Goal: Task Accomplishment & Management: Manage account settings

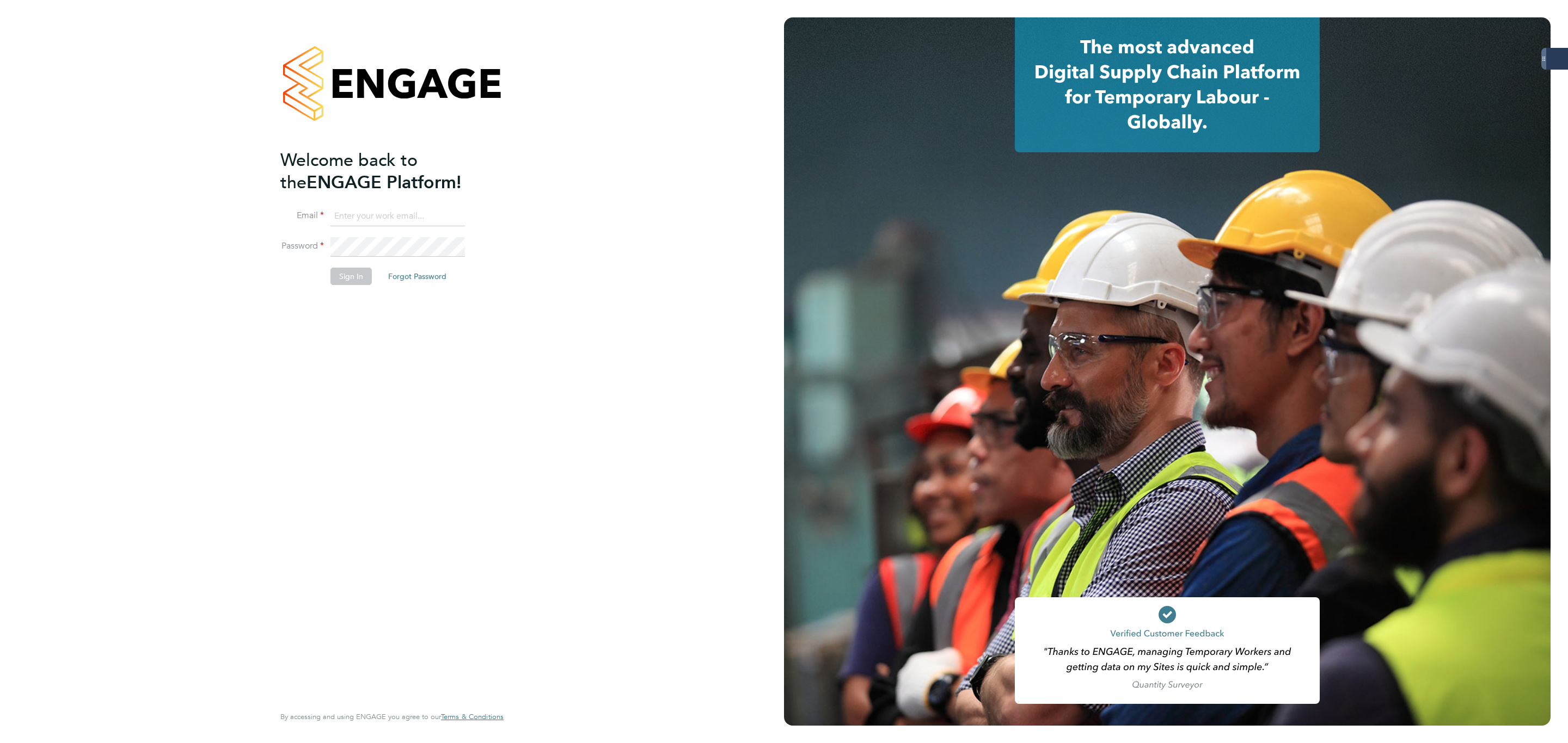
drag, startPoint x: 379, startPoint y: 214, endPoint x: 374, endPoint y: 217, distance: 5.8
click at [379, 214] on input at bounding box center [398, 216] width 135 height 20
type input "bethany.wiles@servicecare.org.uk"
click at [350, 275] on button "Sign In" at bounding box center [351, 276] width 42 height 17
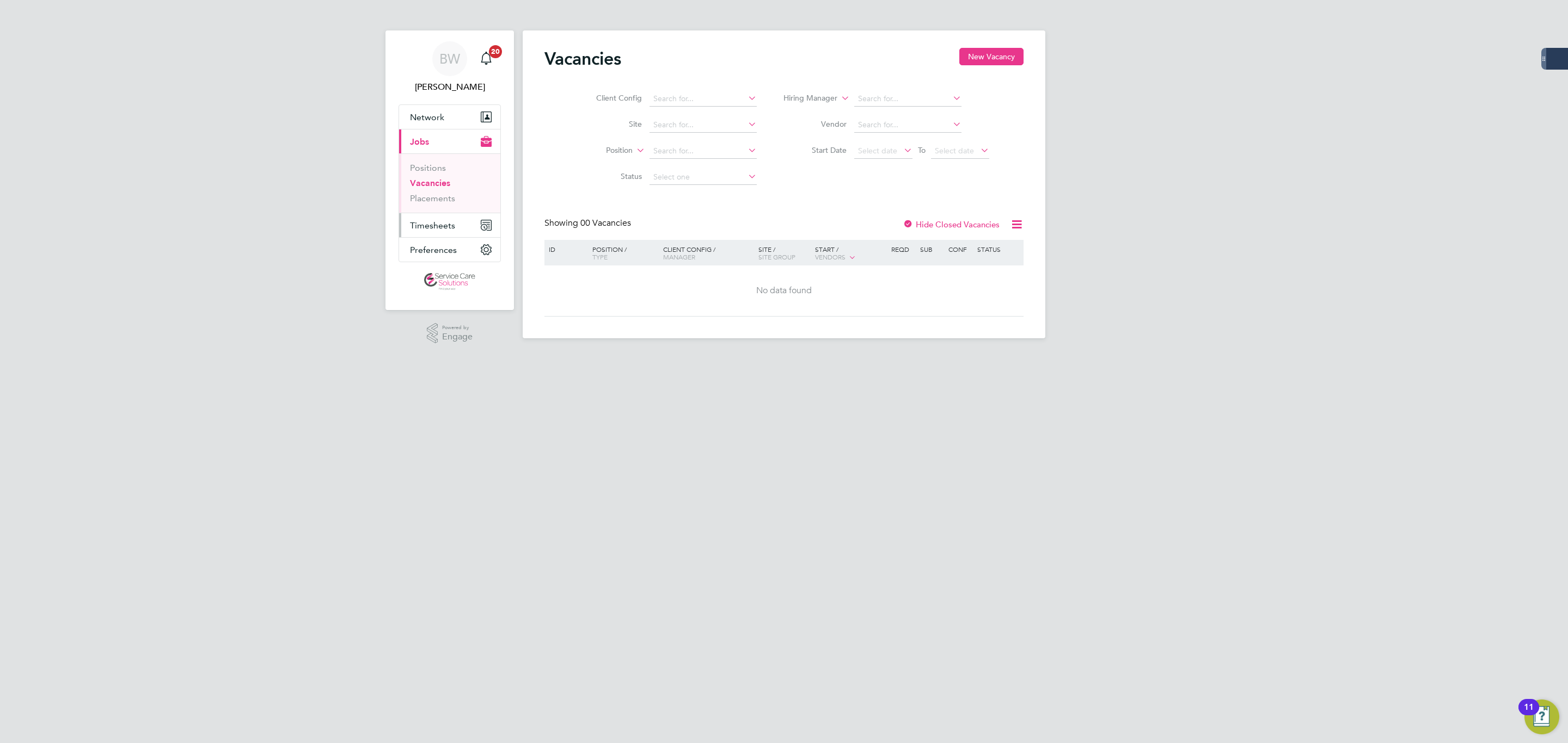
click at [447, 229] on span "Timesheets" at bounding box center [433, 225] width 45 height 10
click at [443, 198] on link "Timesheets" at bounding box center [433, 192] width 45 height 10
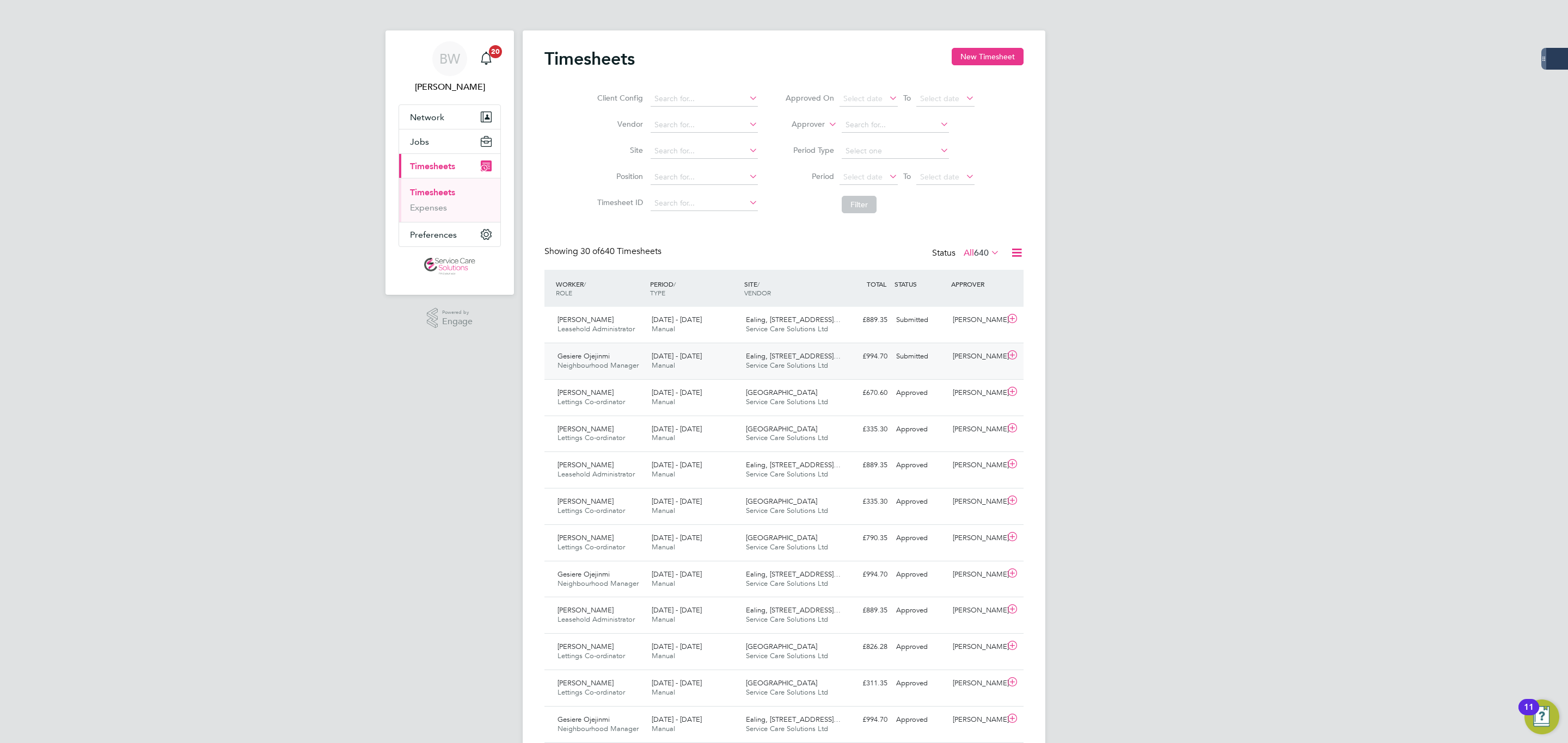
click at [726, 354] on div "25 - 31 Aug 2025 Manual" at bounding box center [694, 361] width 94 height 27
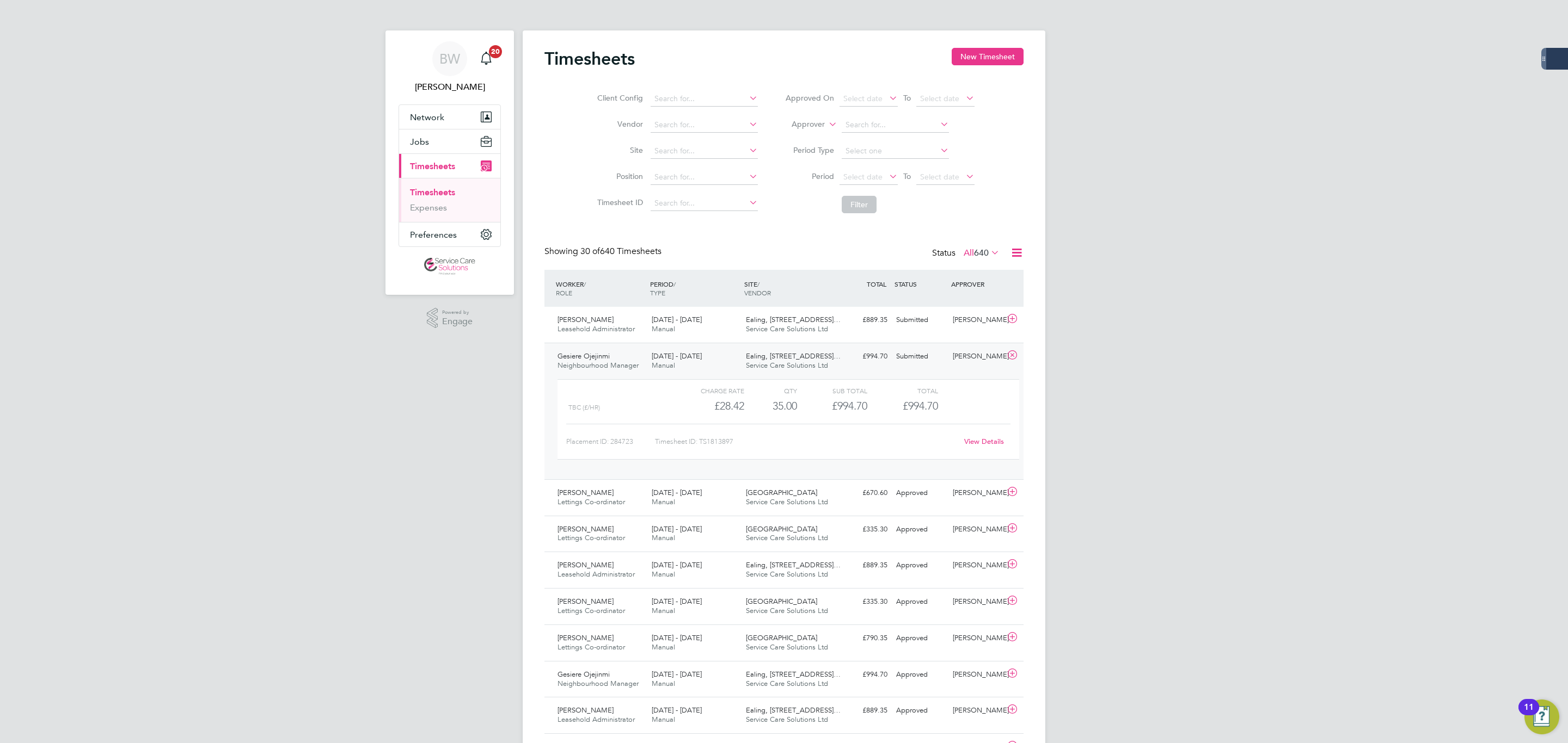
click at [994, 441] on link "View Details" at bounding box center [984, 442] width 40 height 9
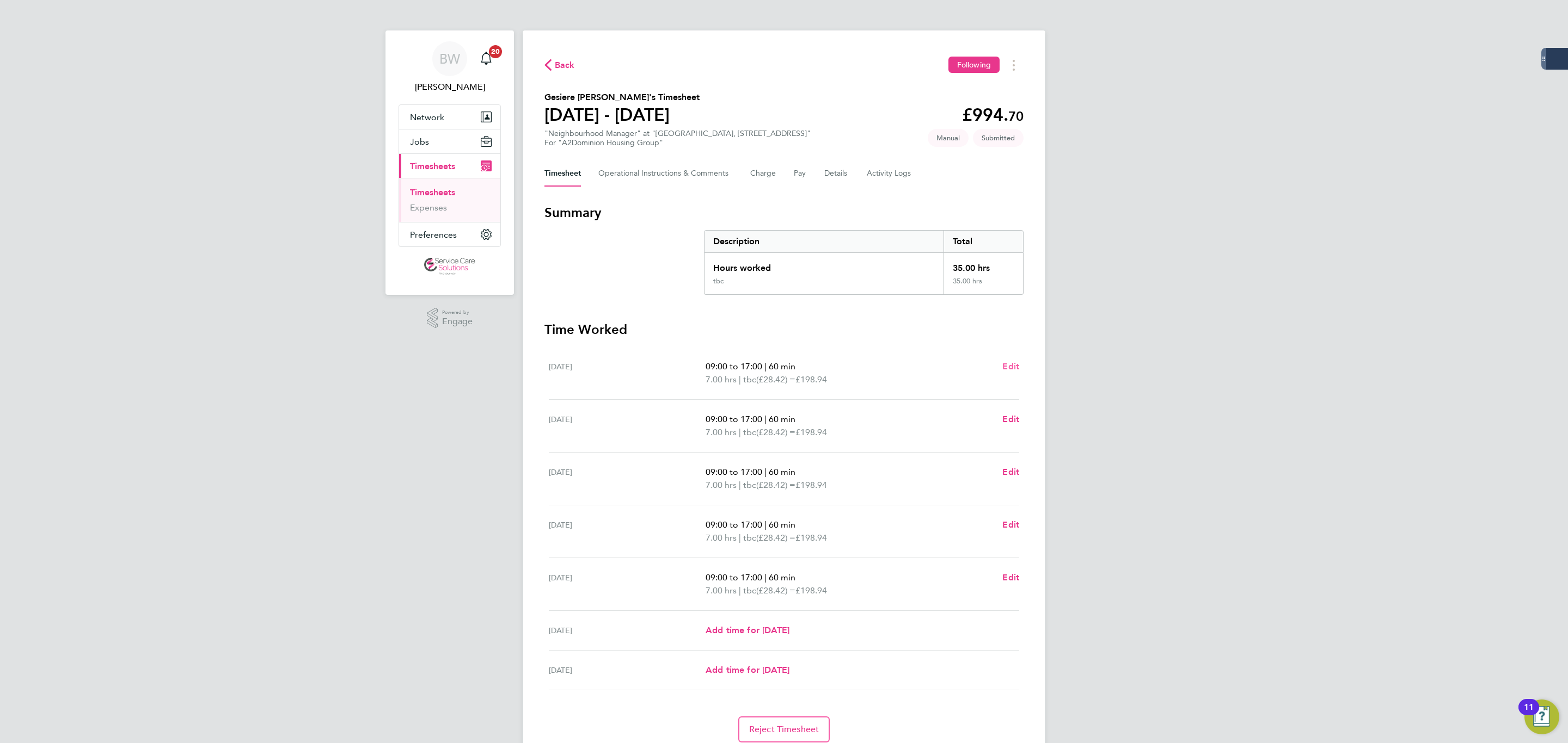
click at [1003, 371] on span "Edit" at bounding box center [1011, 366] width 17 height 10
select select "60"
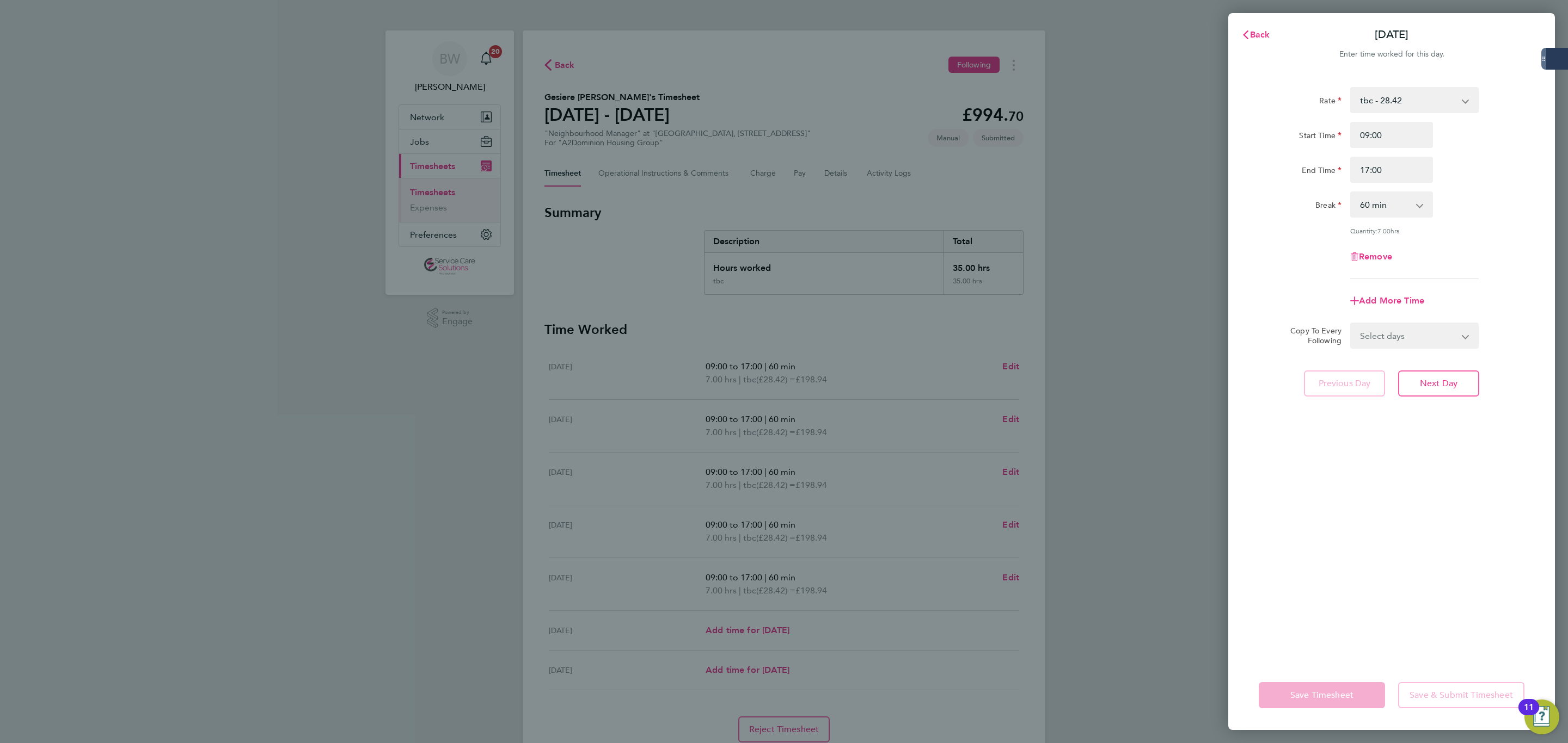
click at [1371, 246] on div "Remove" at bounding box center [1391, 257] width 91 height 26
click at [1370, 253] on span "Remove" at bounding box center [1375, 256] width 33 height 10
select select "null"
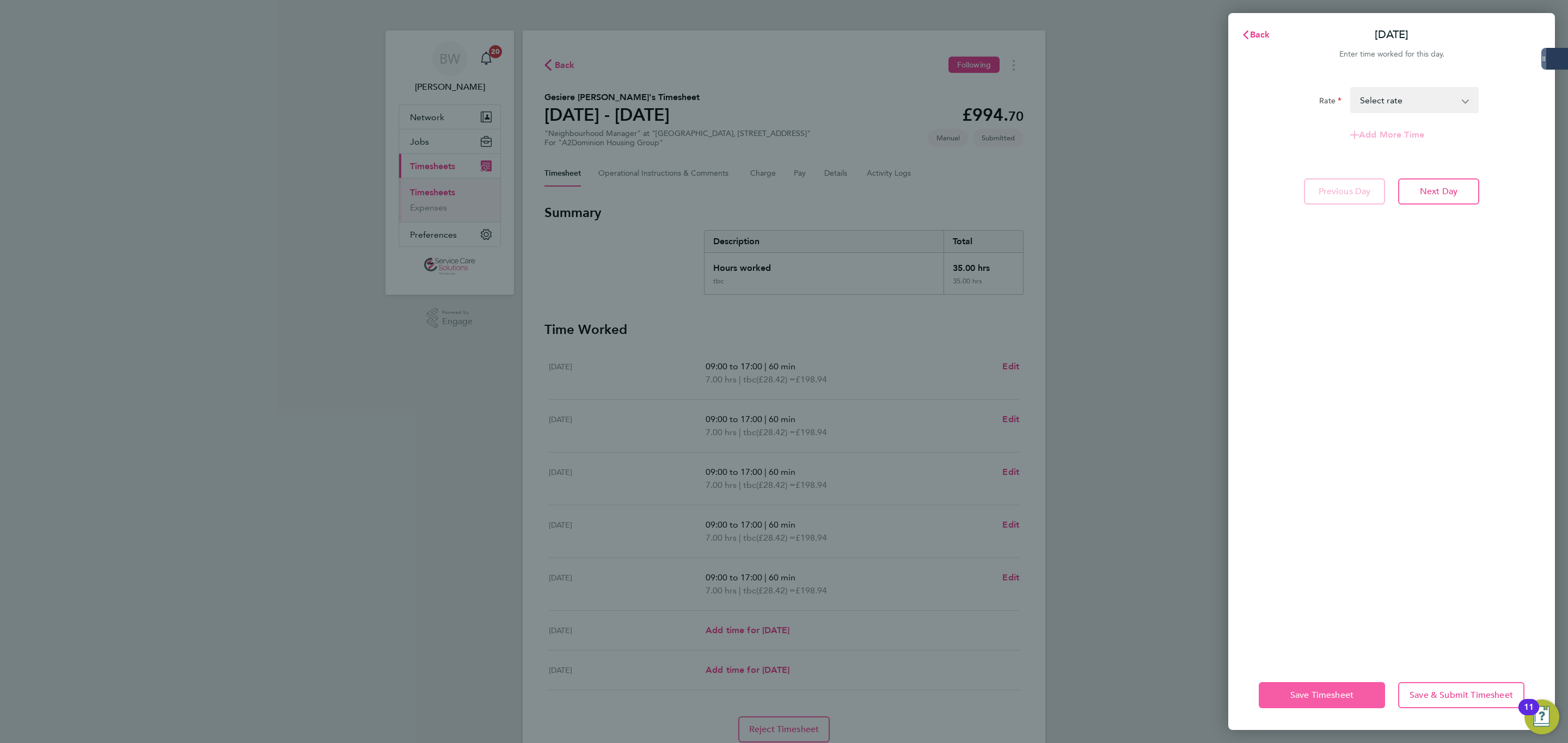
click at [1315, 691] on span "Save Timesheet" at bounding box center [1321, 695] width 63 height 11
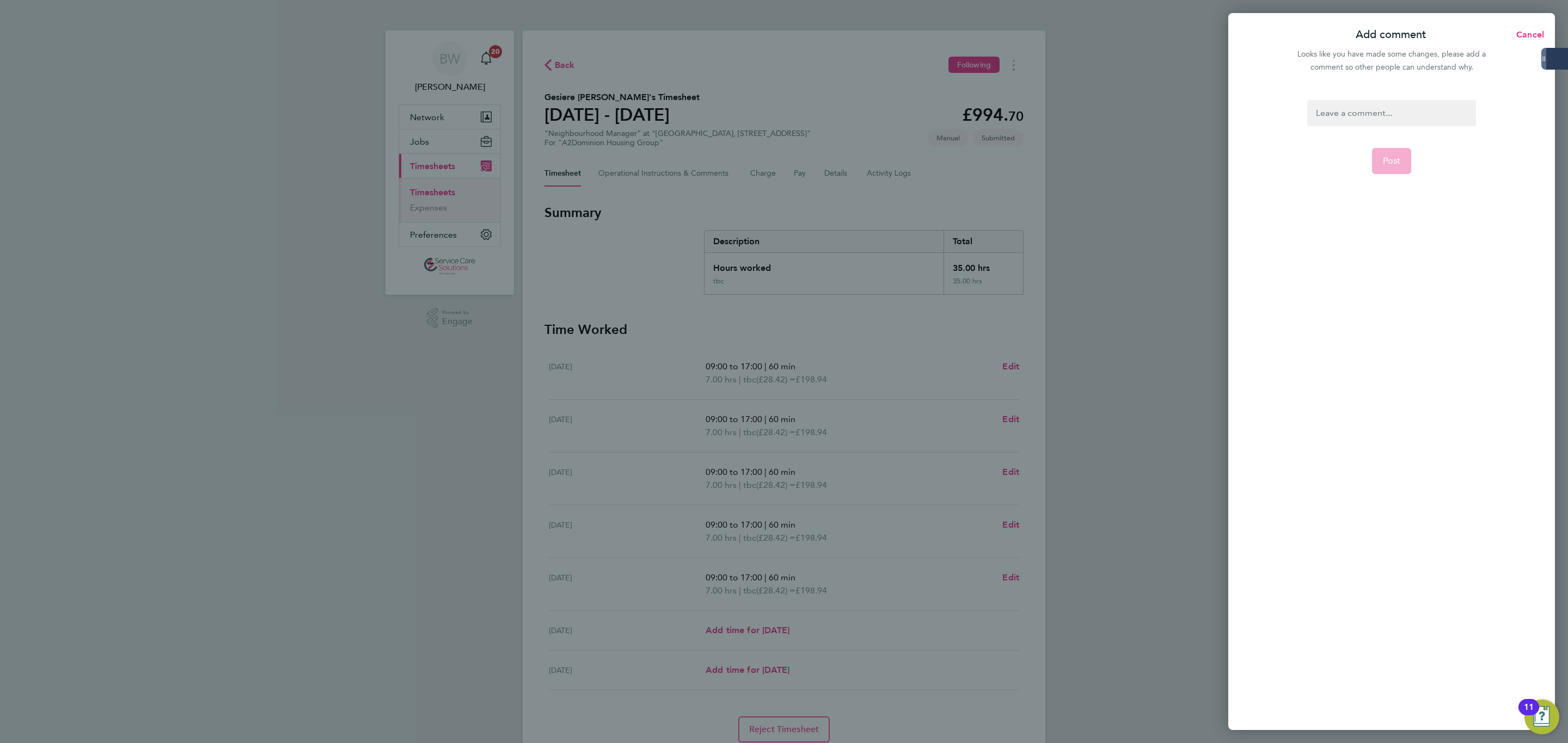
click at [1344, 127] on form "Post" at bounding box center [1391, 306] width 177 height 412
click at [1349, 116] on div at bounding box center [1391, 113] width 168 height 26
click at [1389, 158] on span "Post" at bounding box center [1391, 161] width 18 height 11
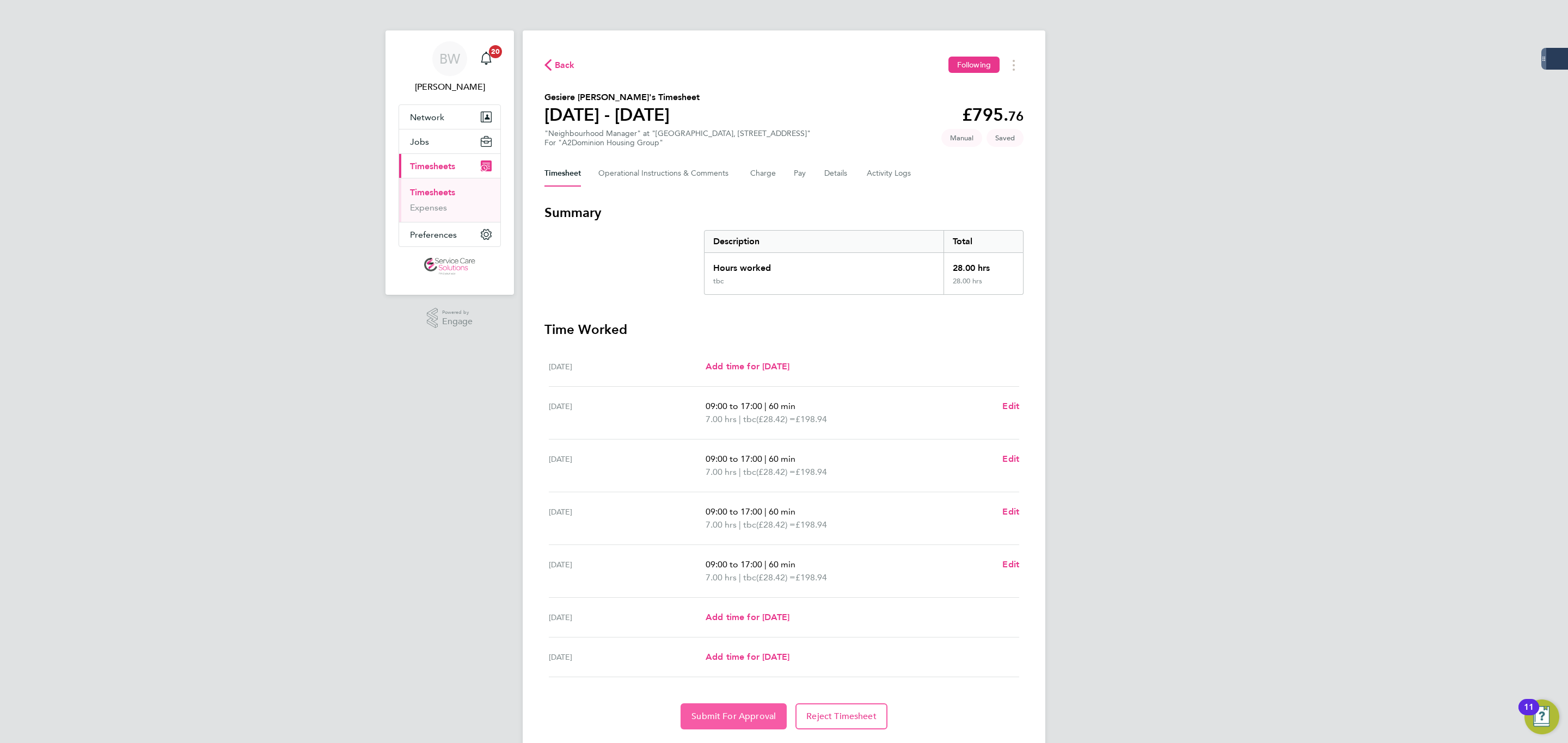
click at [745, 712] on button "Submit For Approval" at bounding box center [734, 717] width 106 height 26
click at [436, 188] on link "Timesheets" at bounding box center [433, 192] width 45 height 10
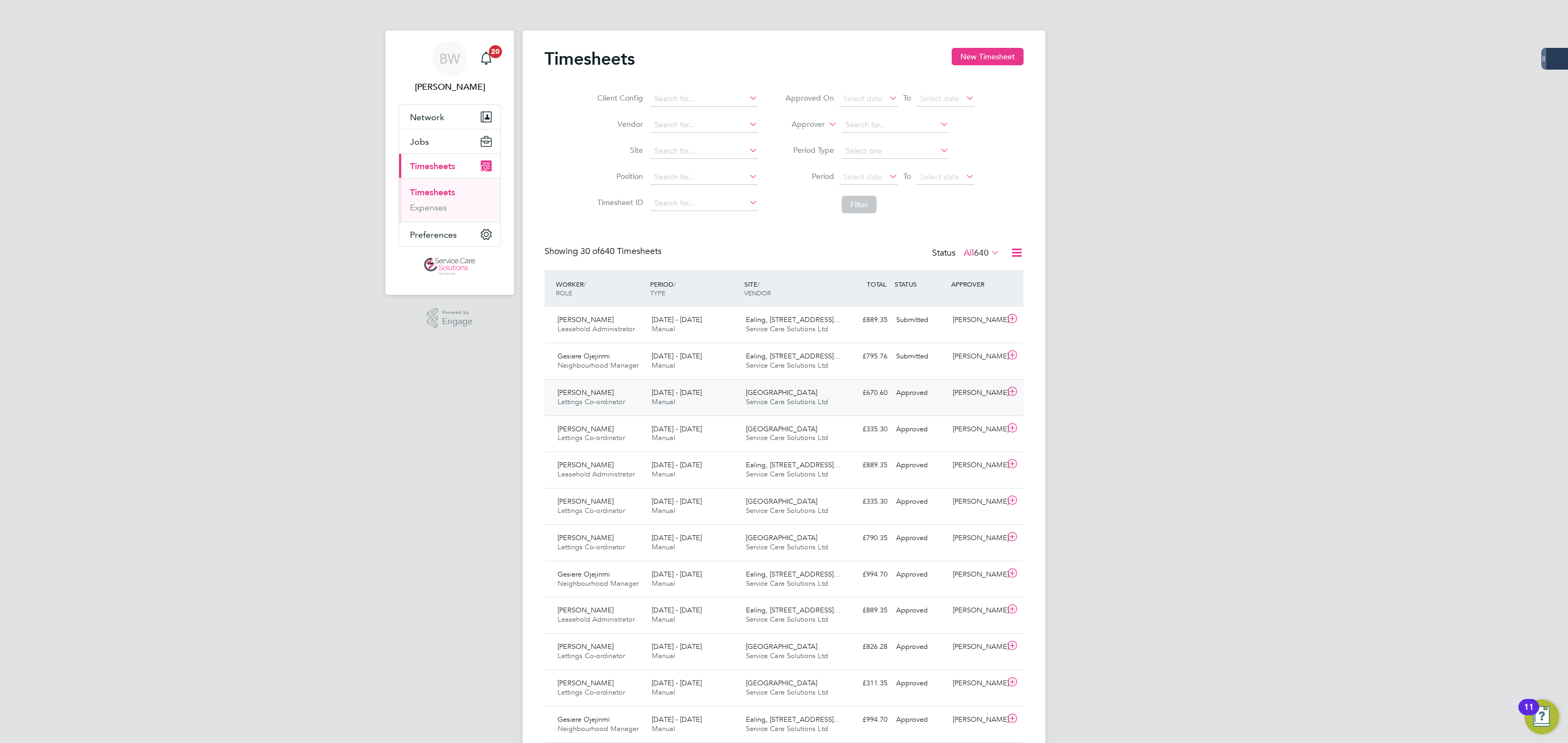
click at [738, 388] on div "25 - 31 Aug 2025 Manual" at bounding box center [694, 397] width 94 height 27
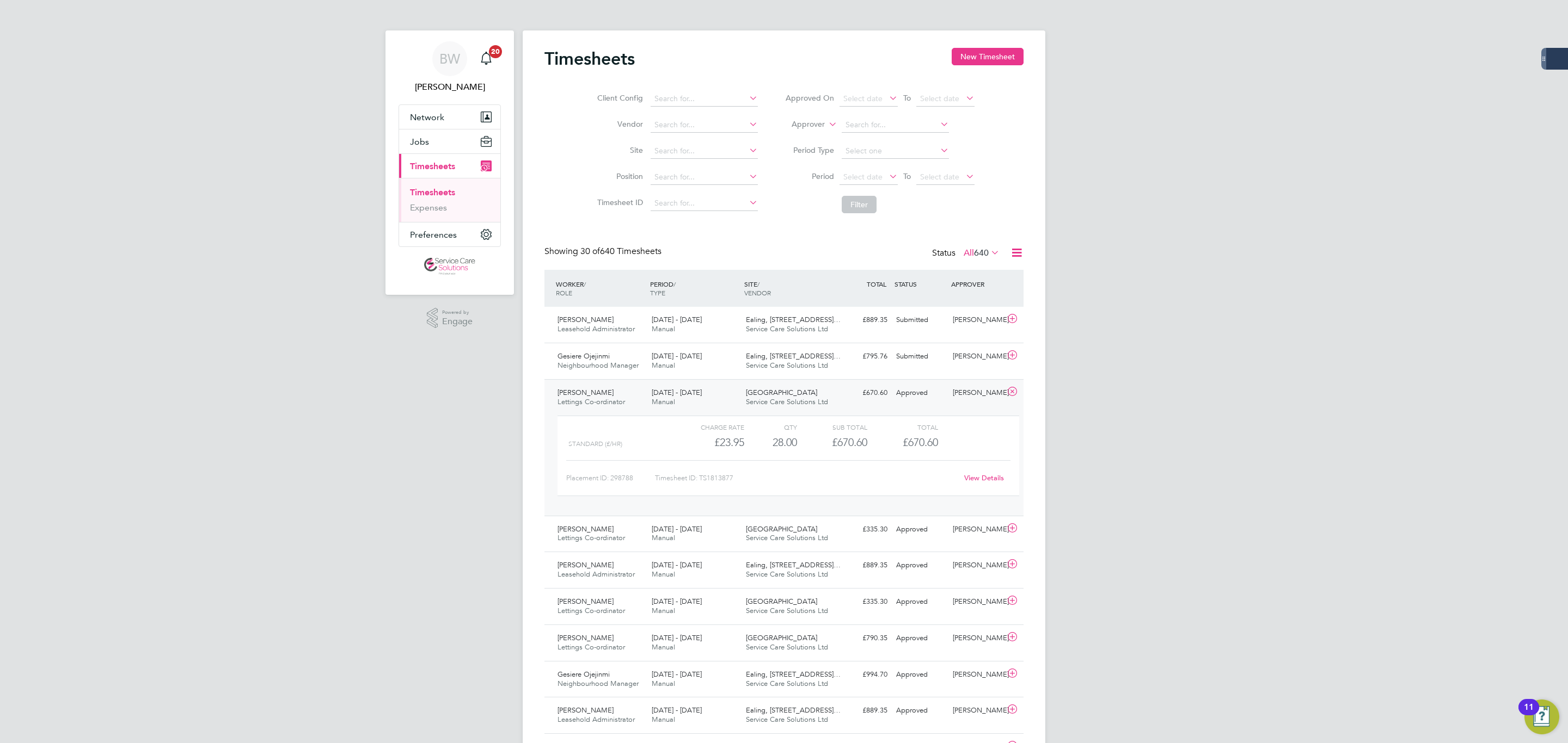
click at [981, 477] on link "View Details" at bounding box center [984, 478] width 40 height 9
click at [766, 534] on span "Oxford" at bounding box center [781, 529] width 72 height 9
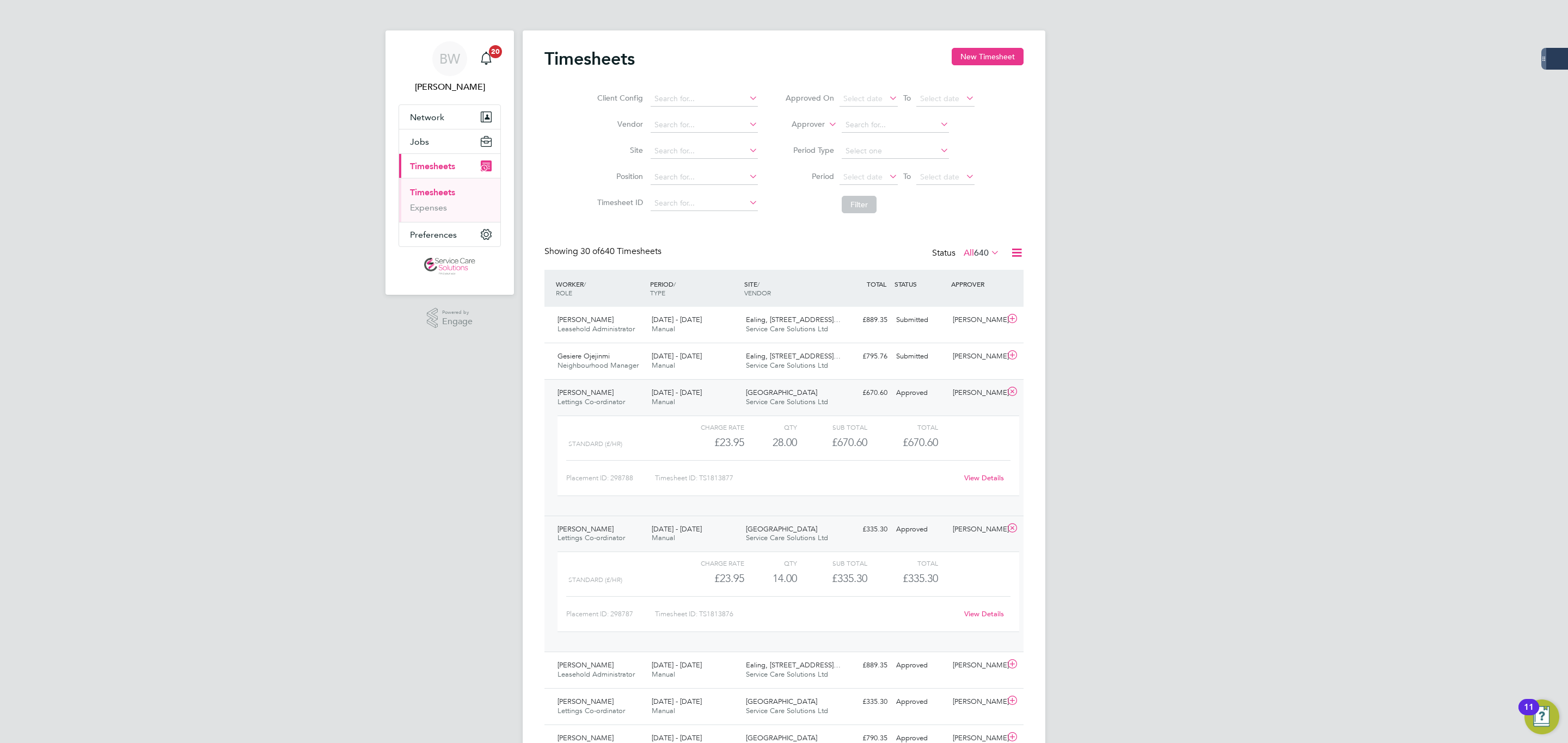
click at [973, 612] on link "View Details" at bounding box center [984, 614] width 40 height 9
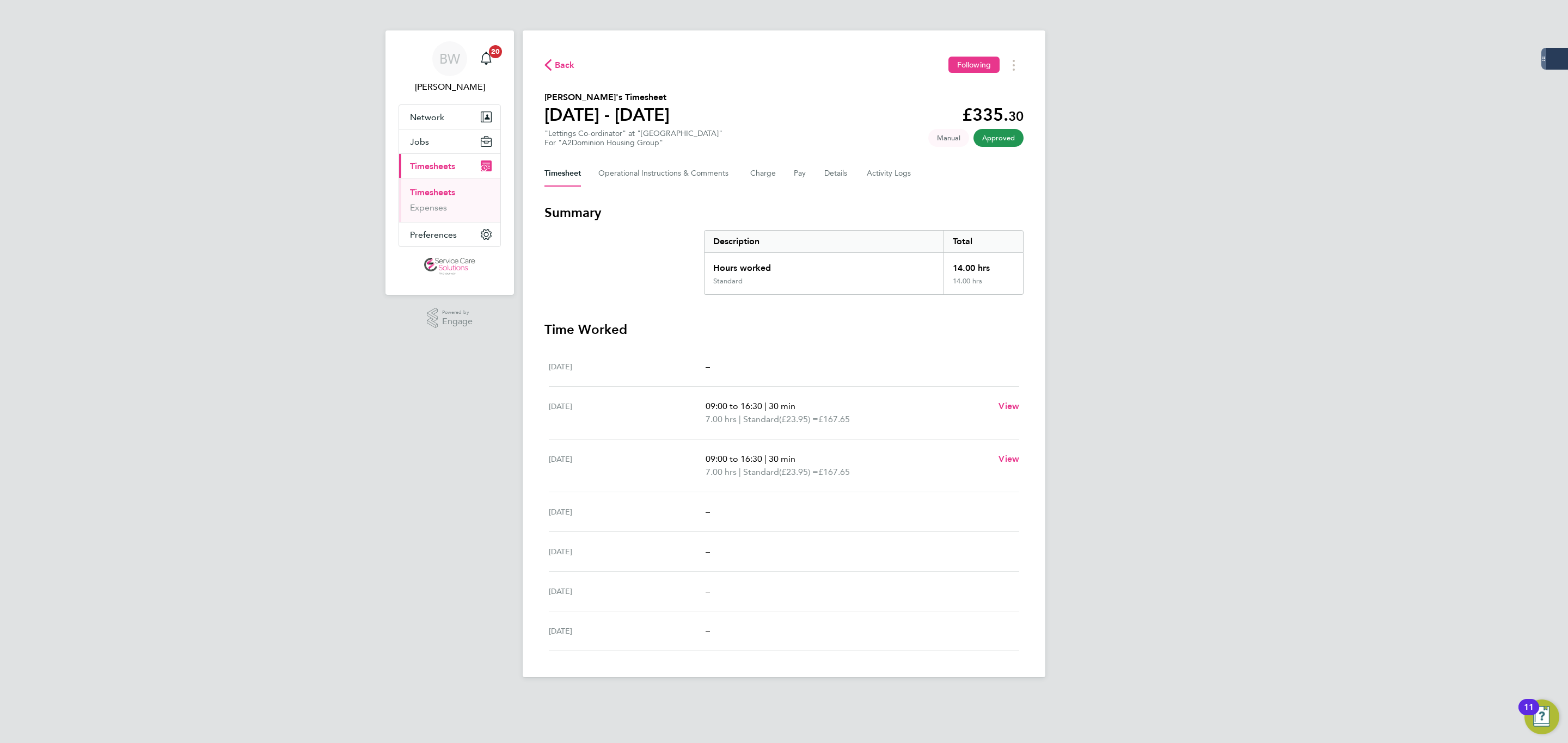
click at [1189, 265] on div "BW [PERSON_NAME] Notifications 20 Applications: Network Businesses Sites Worker…" at bounding box center [784, 347] width 1568 height 695
click at [1186, 269] on div "BW [PERSON_NAME] Notifications 20 Applications: Network Businesses Sites Worker…" at bounding box center [784, 347] width 1568 height 695
